Goal: Task Accomplishment & Management: Manage account settings

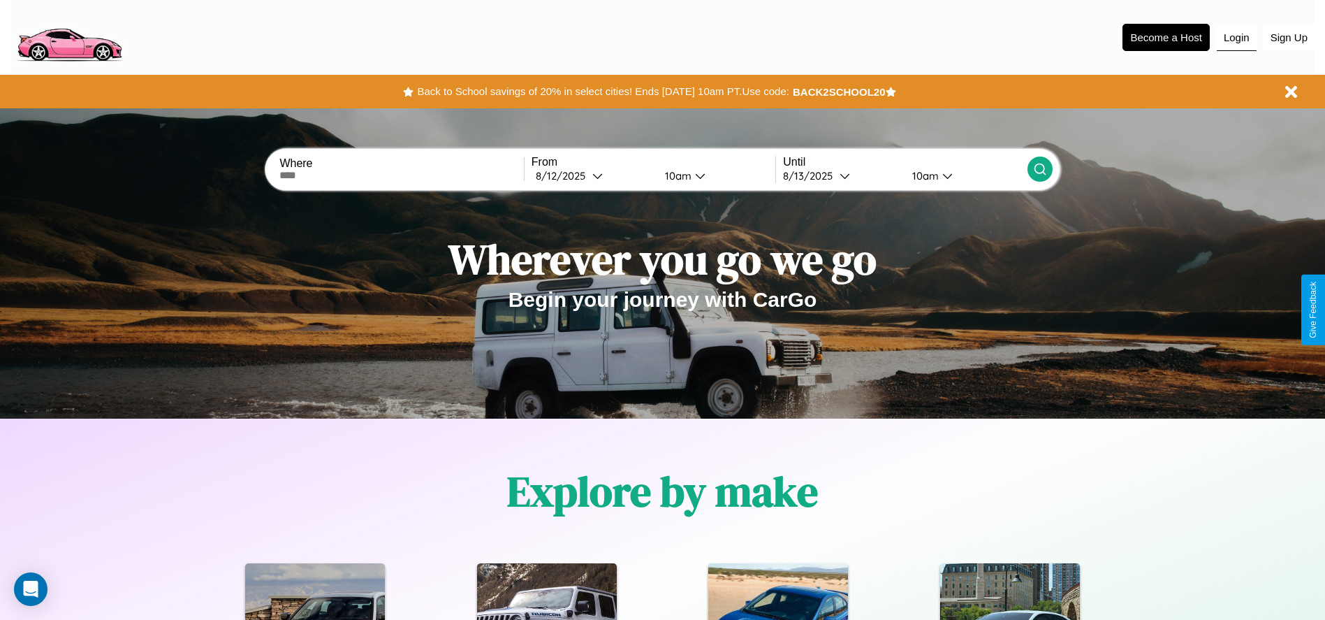
click at [1237, 37] on button "Login" at bounding box center [1237, 37] width 40 height 27
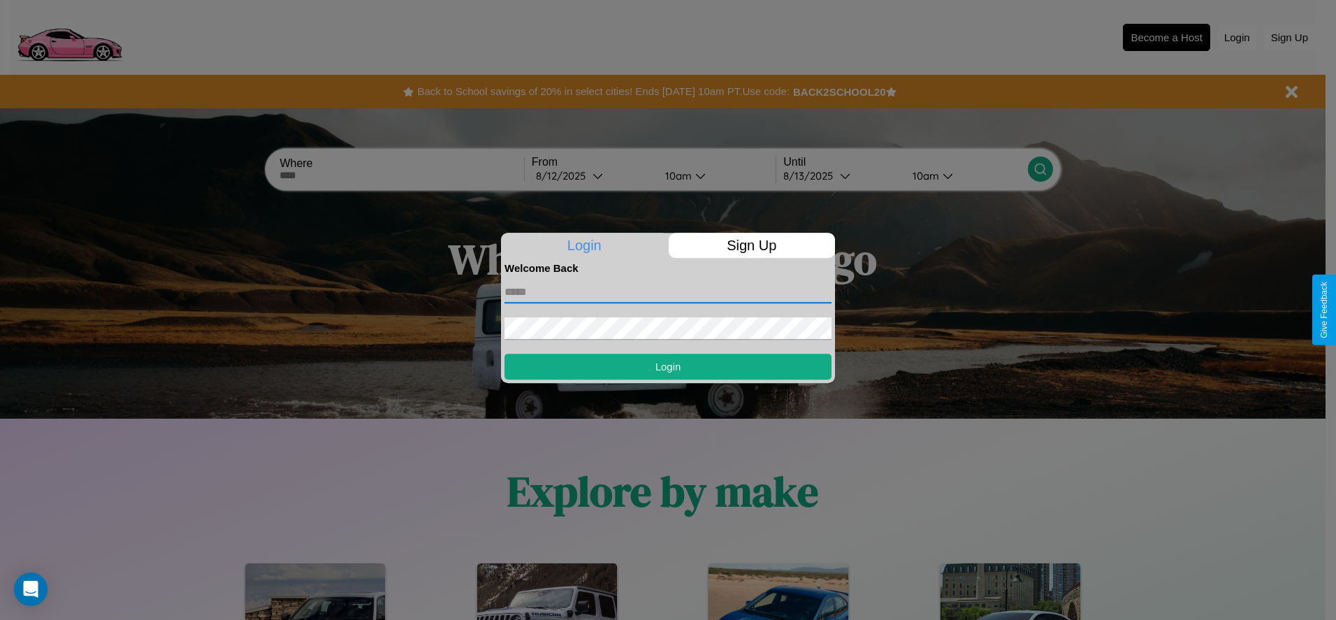
click at [668, 291] on input "text" at bounding box center [667, 292] width 327 height 22
type input "**********"
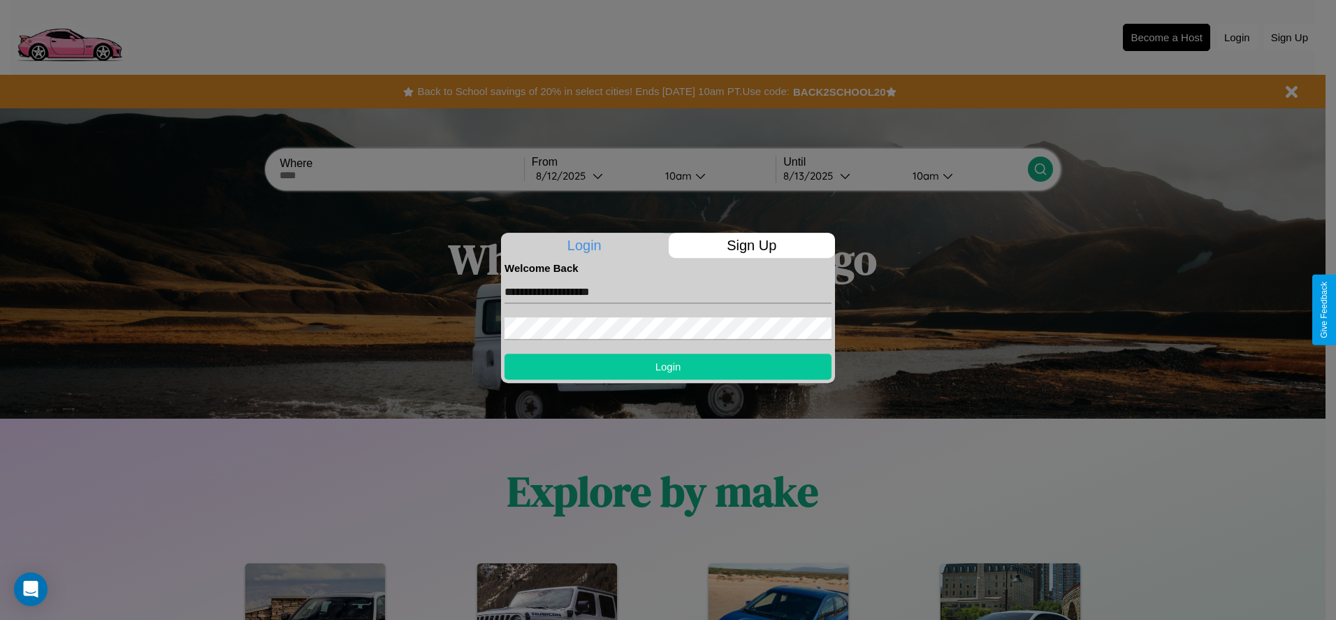
click at [668, 366] on button "Login" at bounding box center [667, 367] width 327 height 26
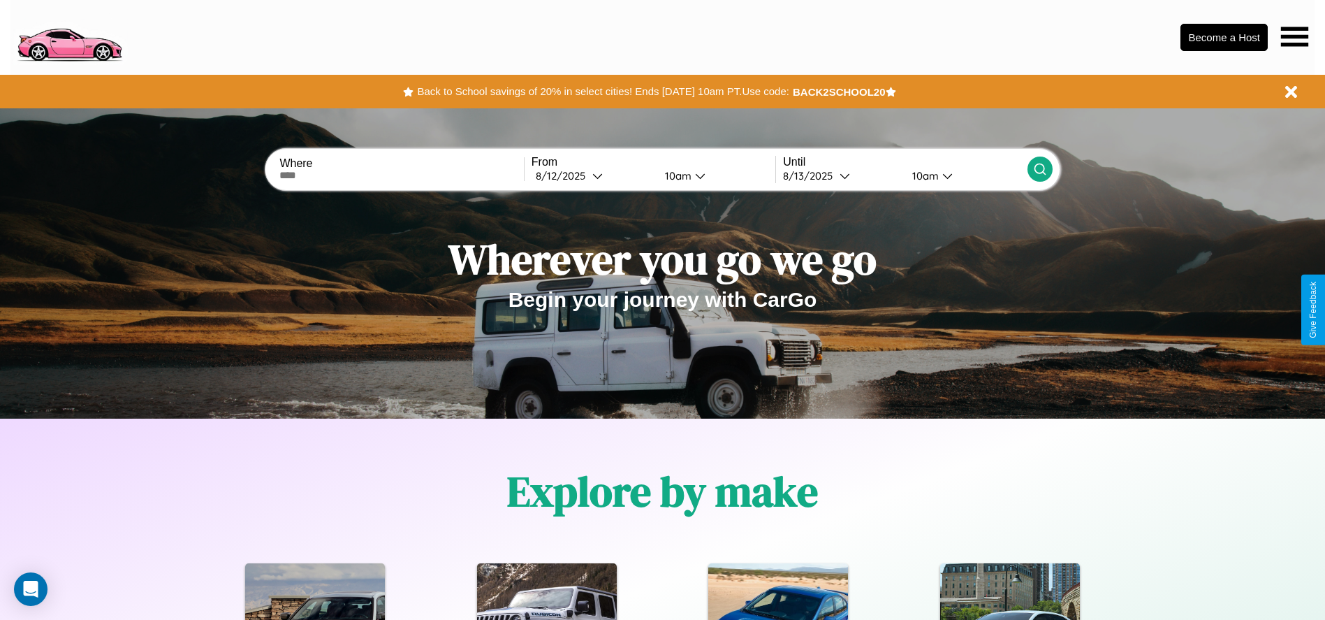
click at [1295, 36] on icon at bounding box center [1294, 37] width 27 height 20
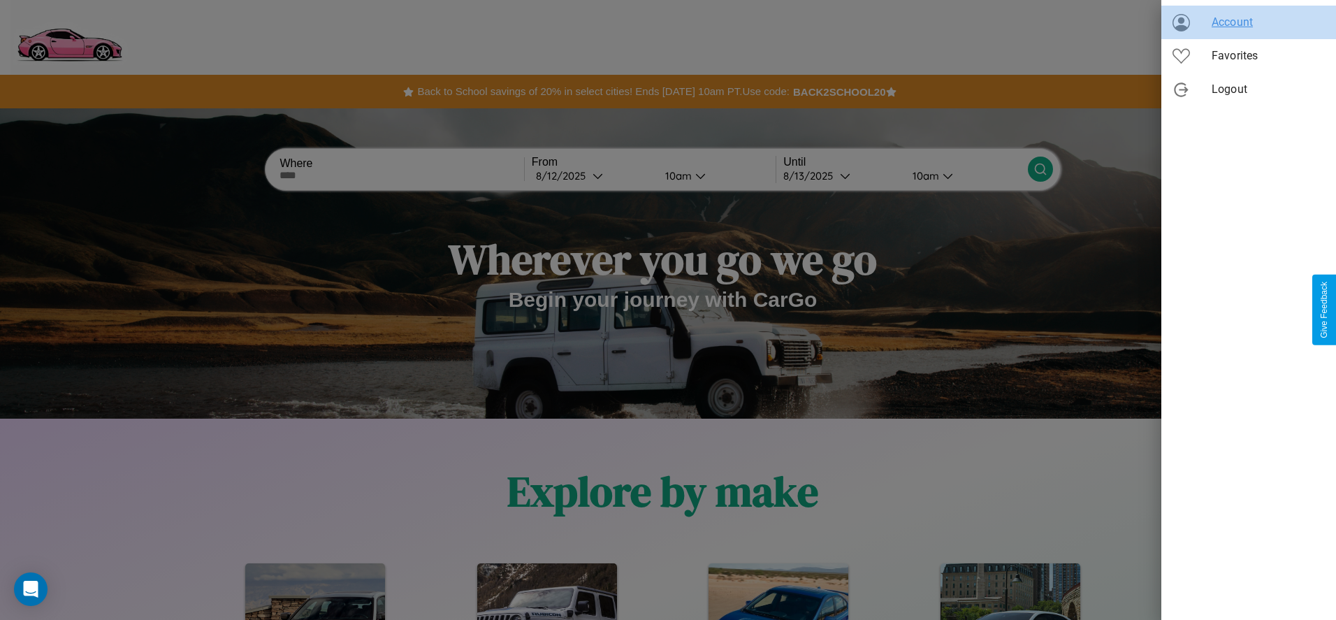
click at [1248, 22] on span "Account" at bounding box center [1267, 22] width 113 height 17
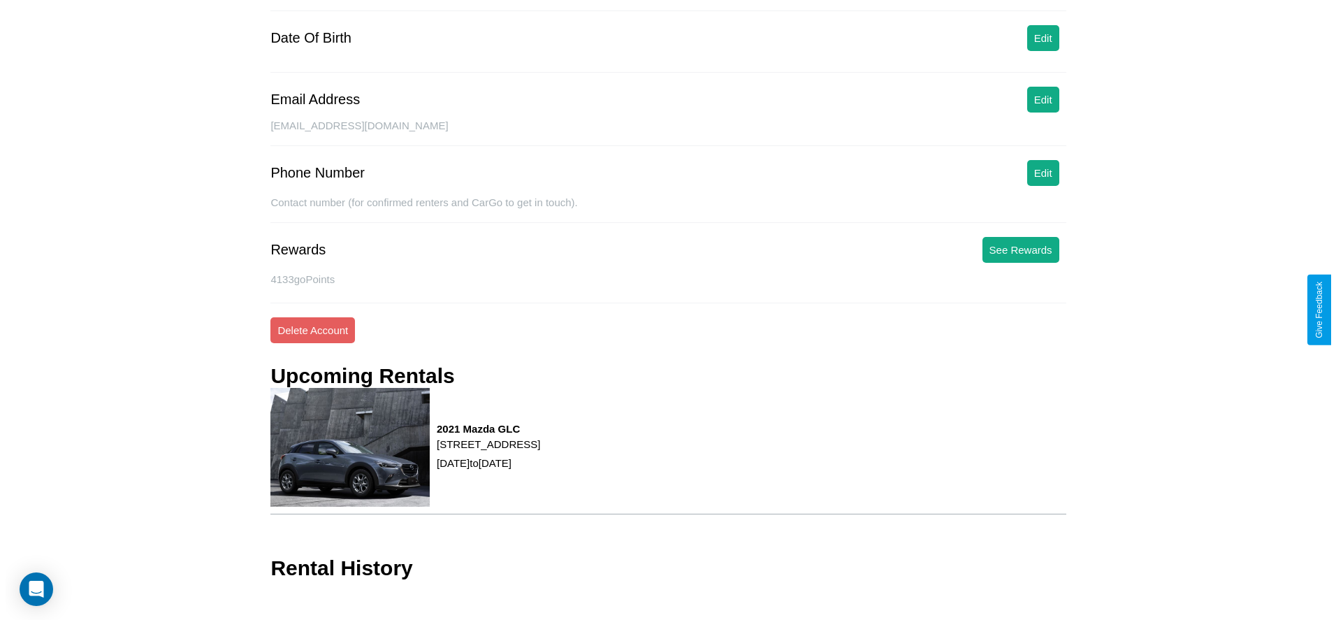
scroll to position [182, 0]
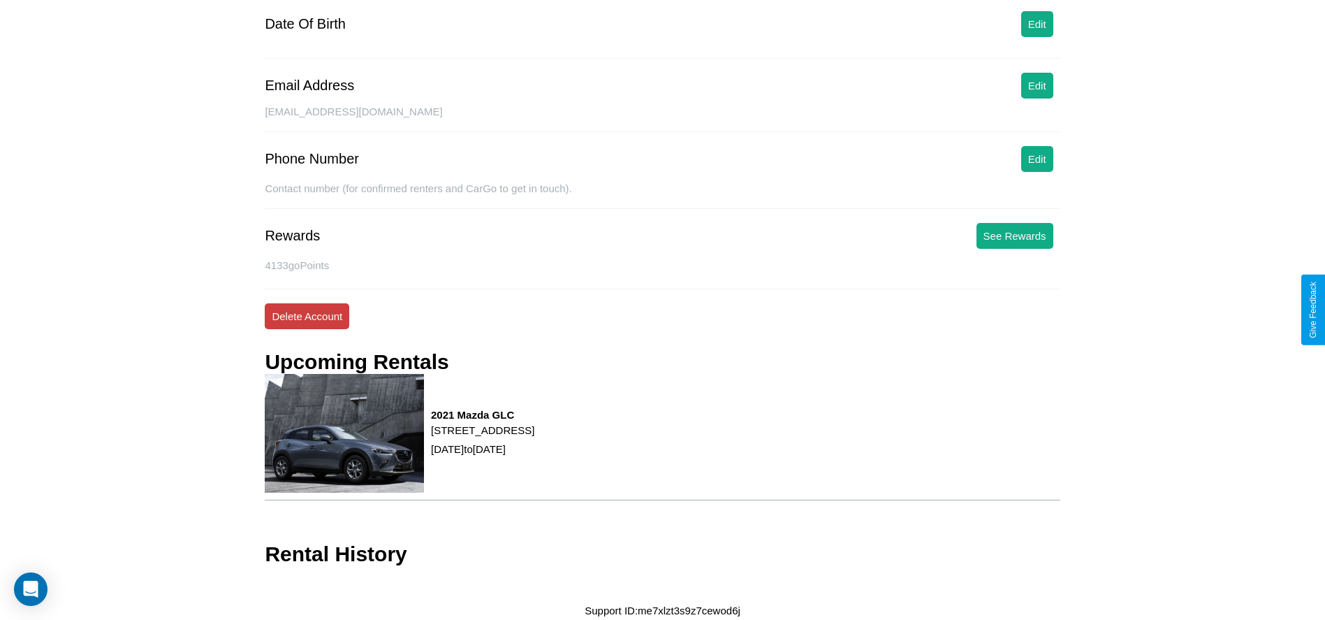
click at [307, 316] on button "Delete Account" at bounding box center [307, 316] width 85 height 26
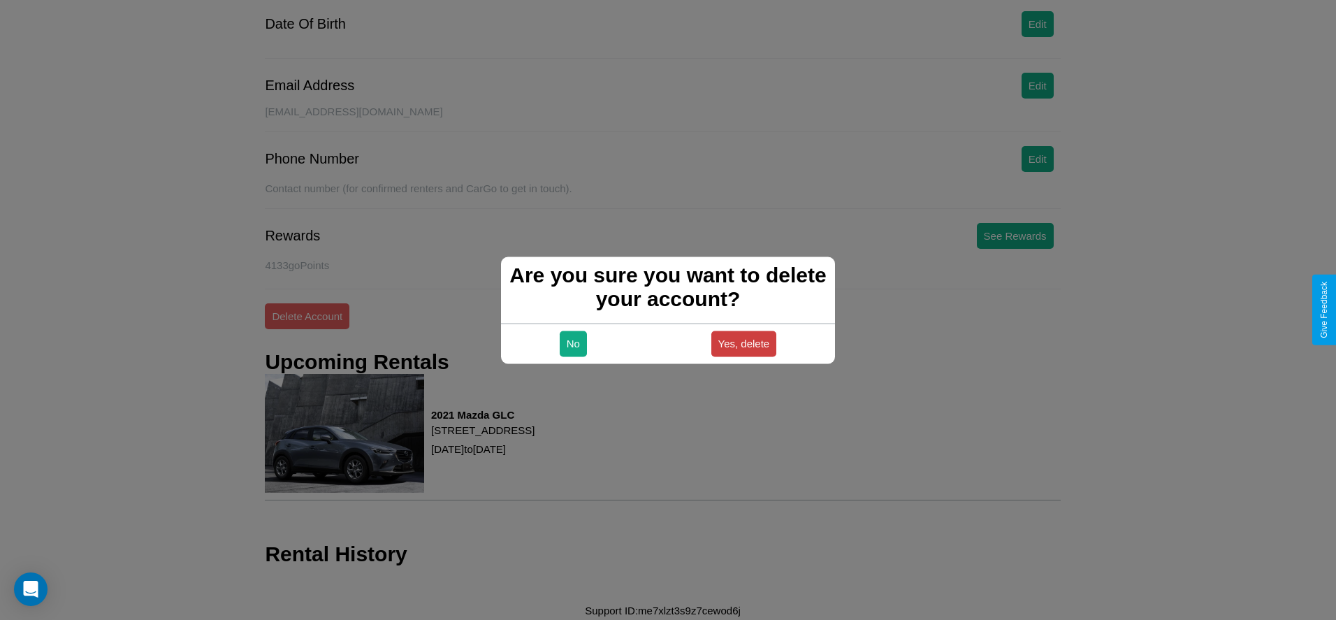
click at [743, 343] on button "Yes, delete" at bounding box center [744, 343] width 66 height 26
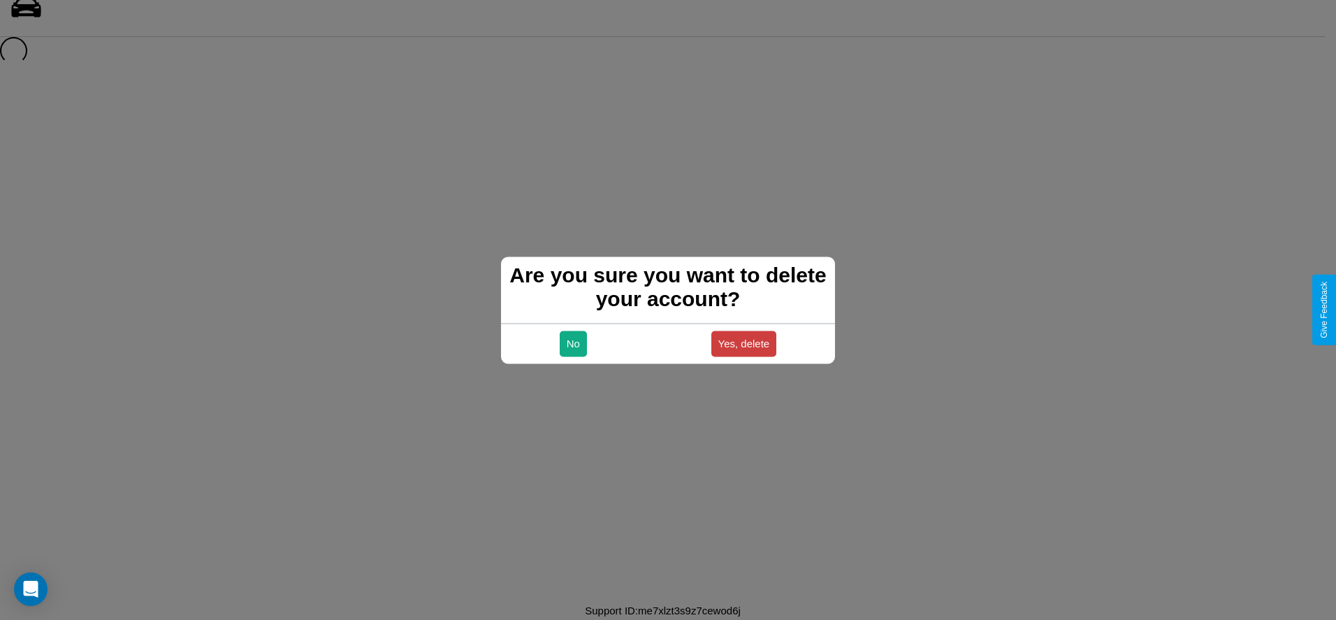
scroll to position [19, 0]
